Goal: Task Accomplishment & Management: Complete application form

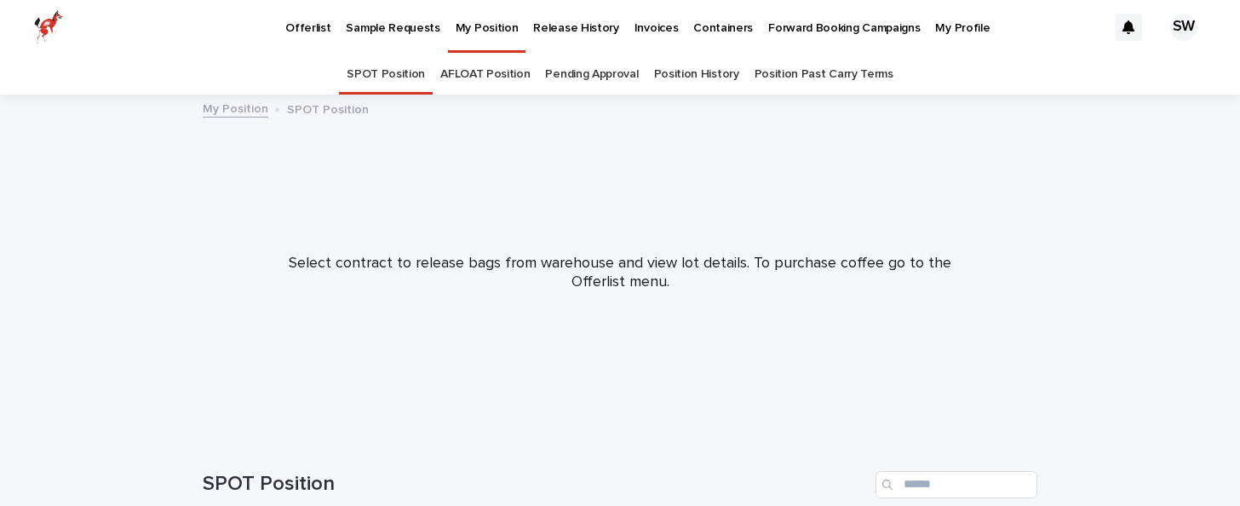
click at [296, 20] on p "Offerlist" at bounding box center [307, 18] width 45 height 36
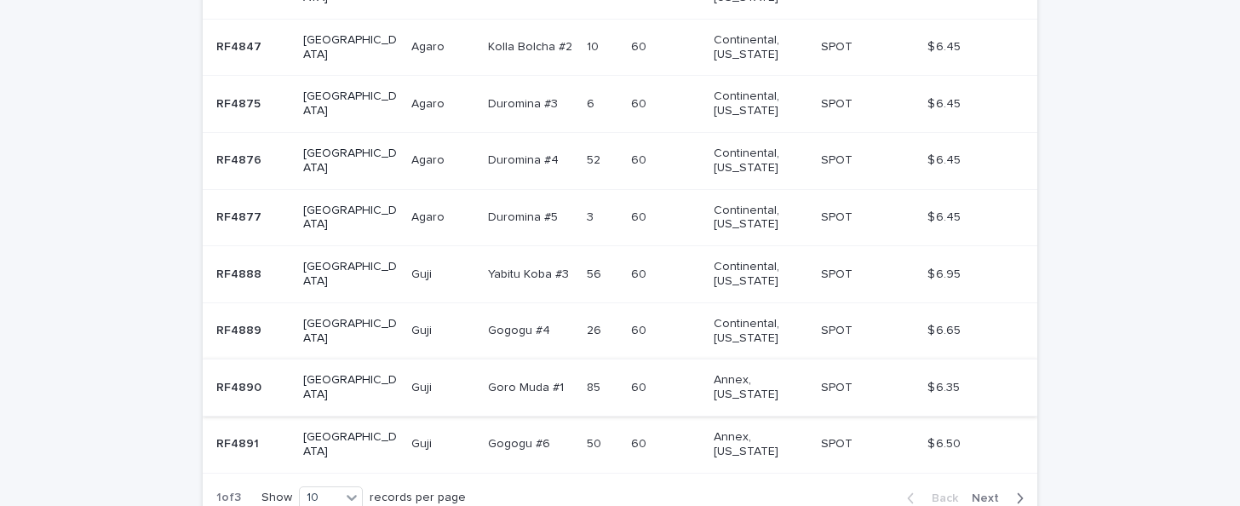
scroll to position [541, 0]
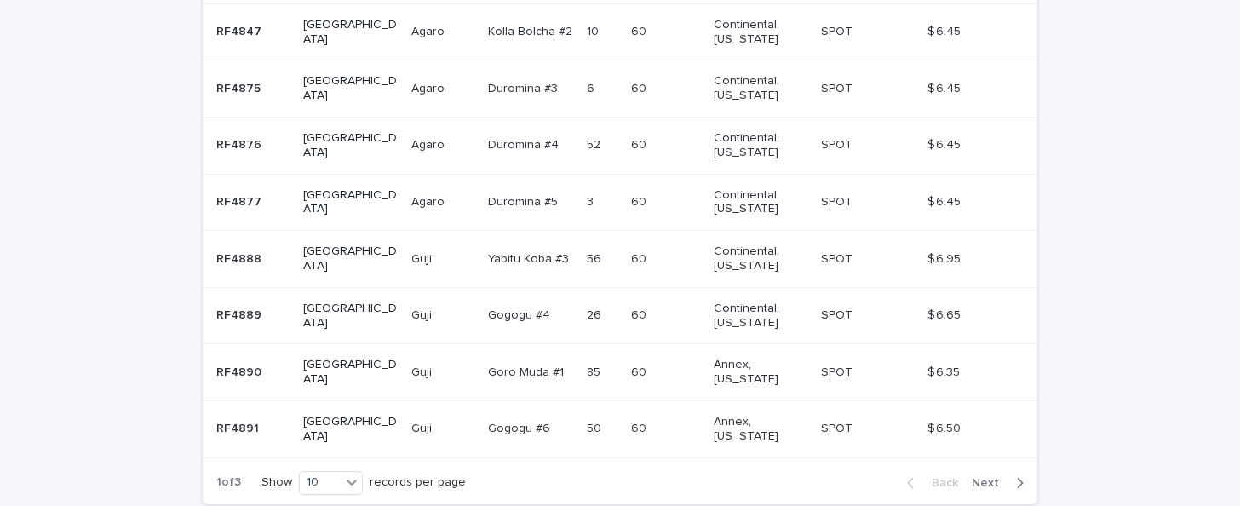
click at [980, 477] on span "Next" at bounding box center [990, 483] width 37 height 12
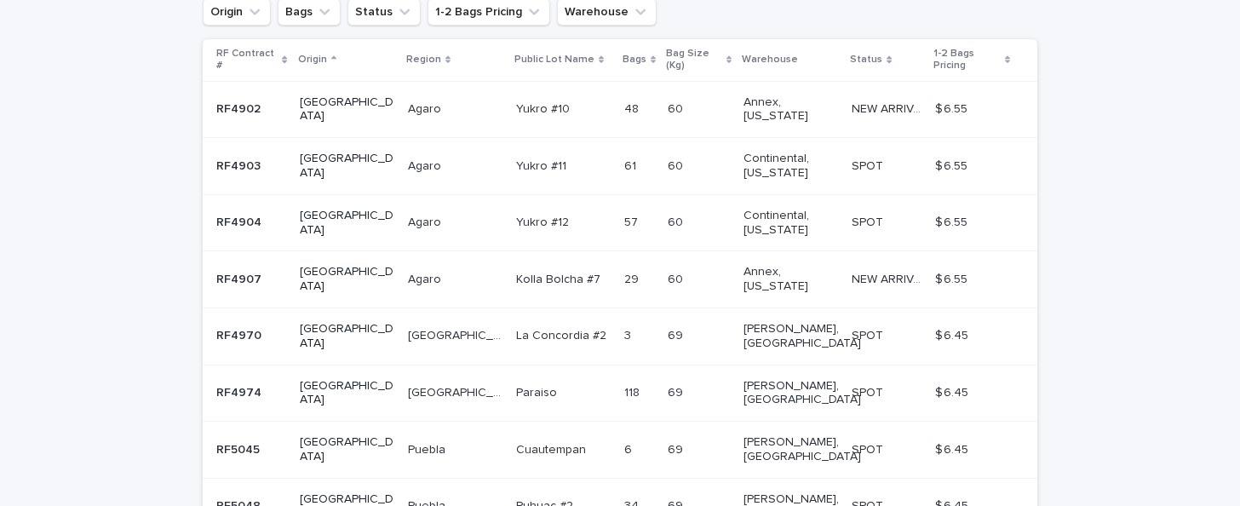
scroll to position [305, 0]
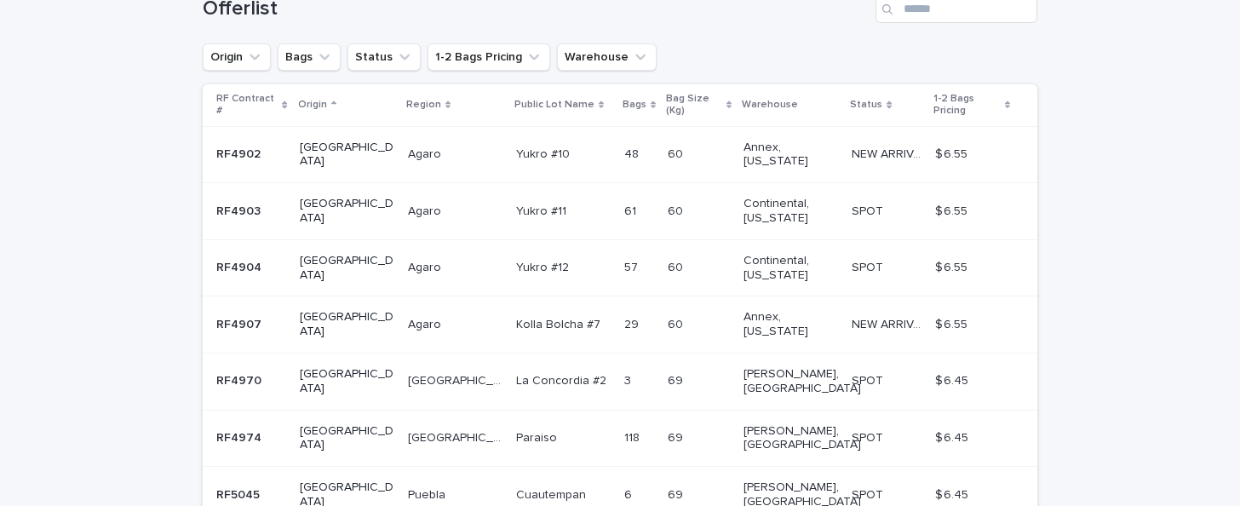
click at [986, 141] on div "$ 6.55 $ 6.55" at bounding box center [972, 155] width 75 height 28
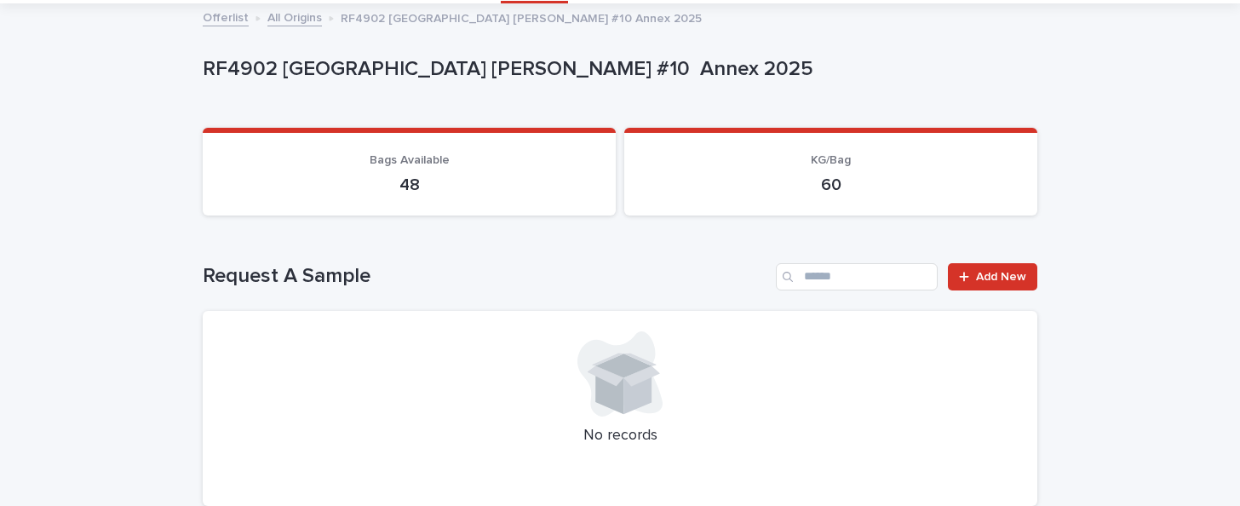
scroll to position [152, 0]
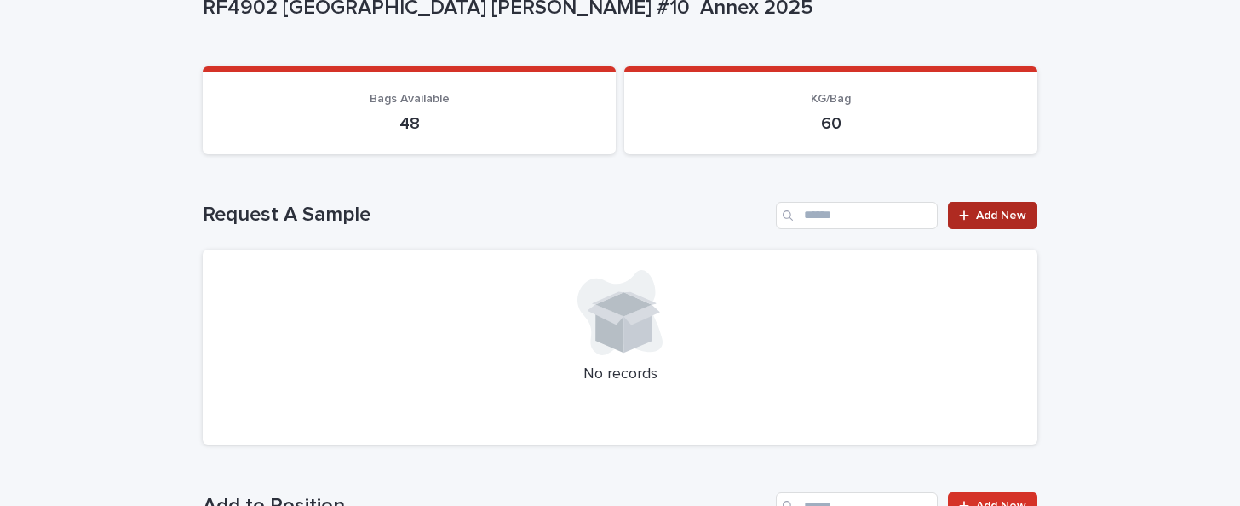
click at [991, 215] on span "Add New" at bounding box center [1001, 216] width 50 height 12
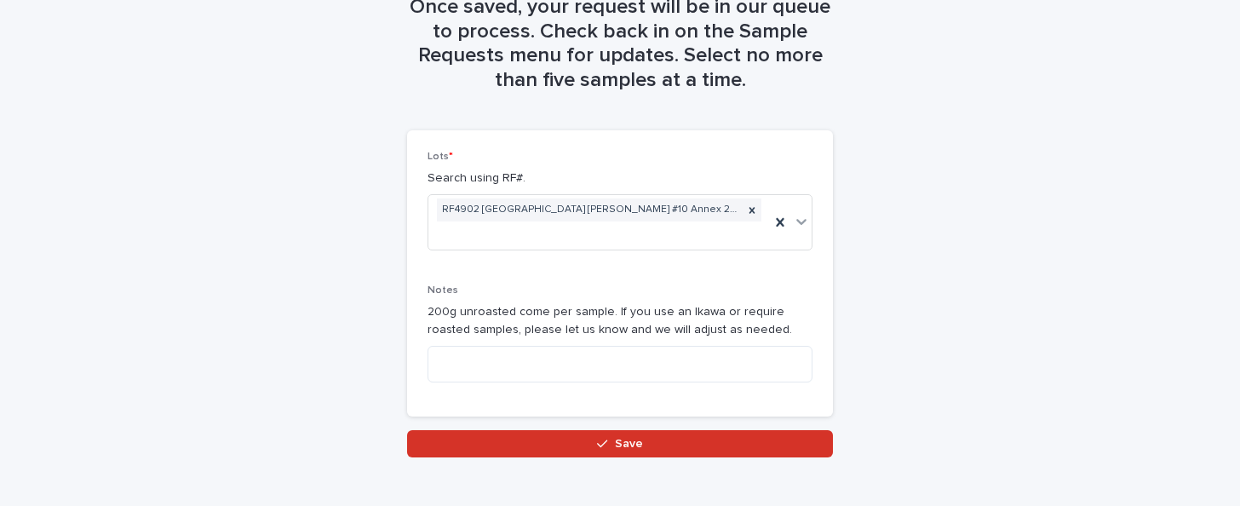
scroll to position [140, 0]
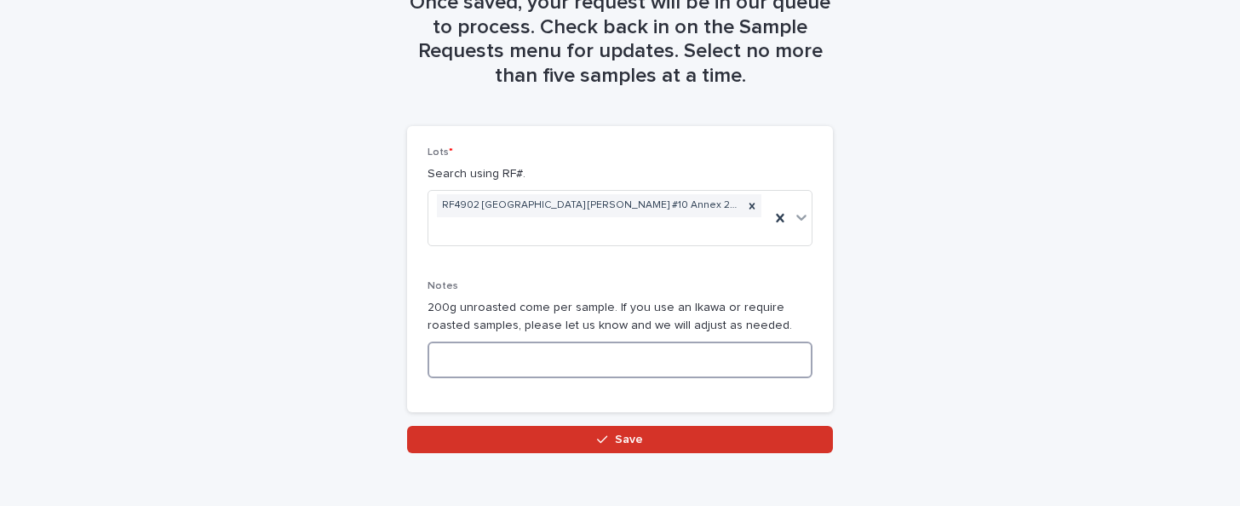
click at [548, 348] on textarea at bounding box center [620, 360] width 385 height 37
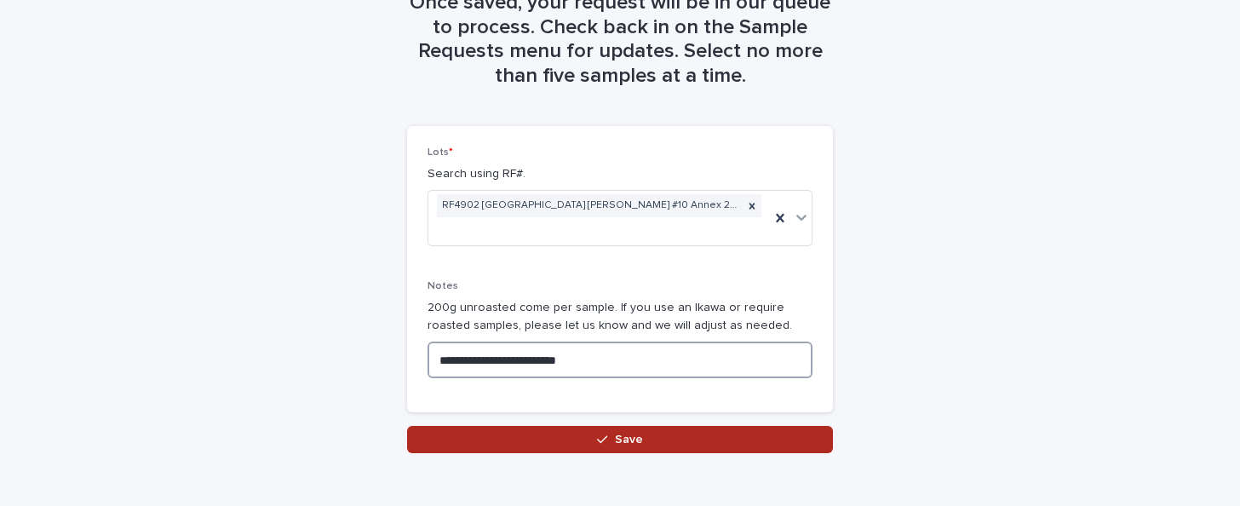
type textarea "**********"
click at [571, 426] on button "Save" at bounding box center [620, 439] width 426 height 27
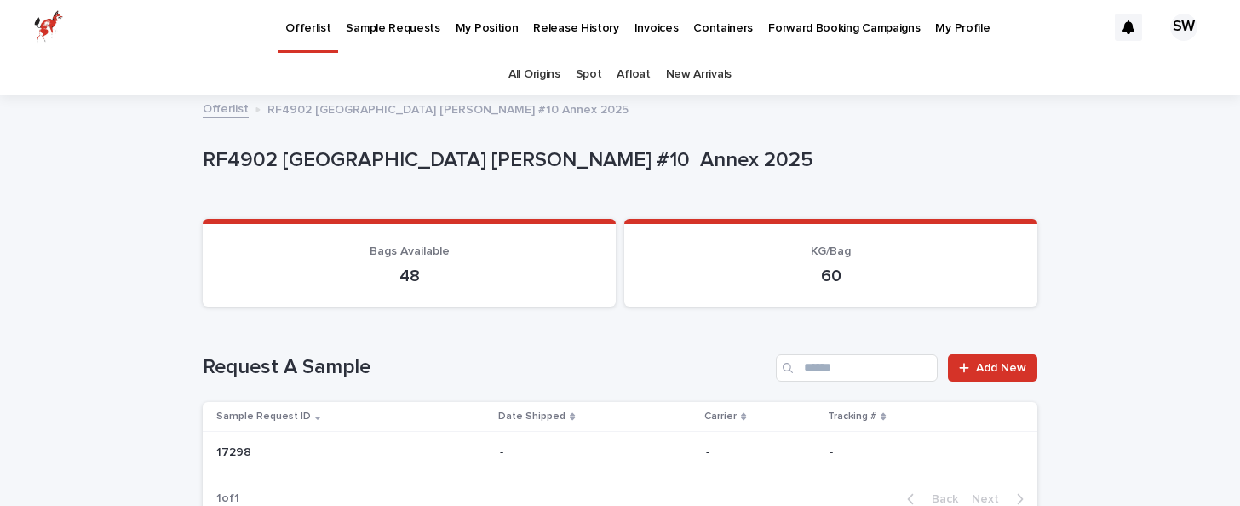
click at [220, 106] on link "Offerlist" at bounding box center [226, 108] width 46 height 20
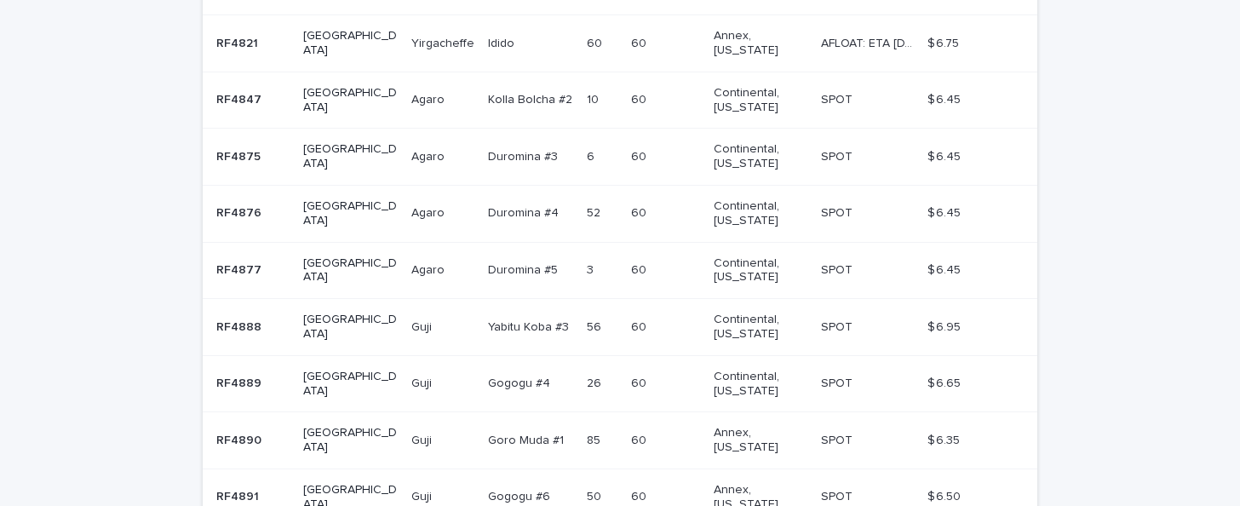
scroll to position [497, 0]
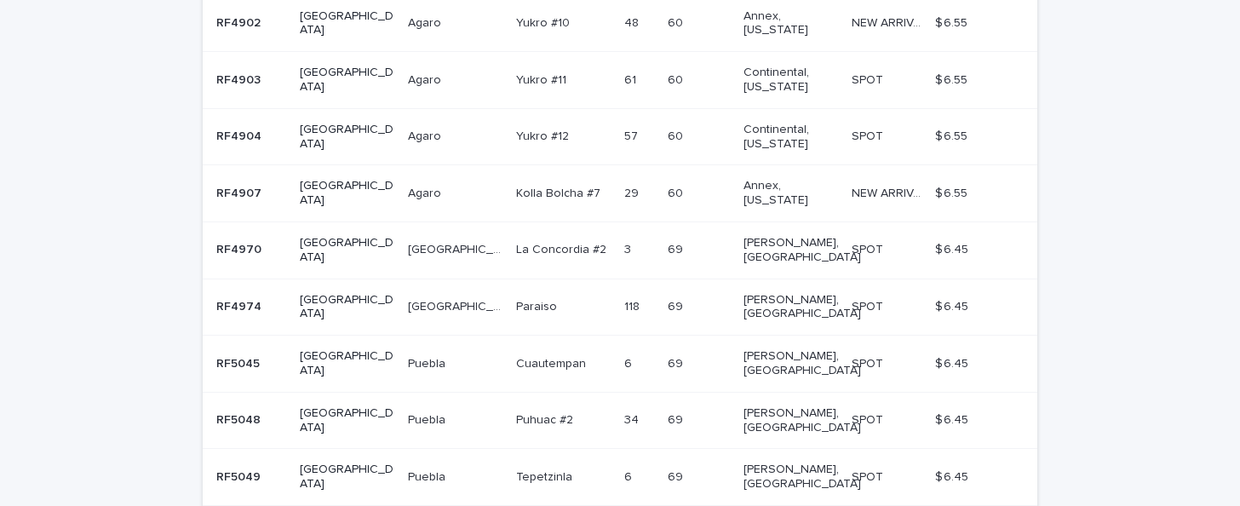
scroll to position [465, 0]
